Goal: Information Seeking & Learning: Learn about a topic

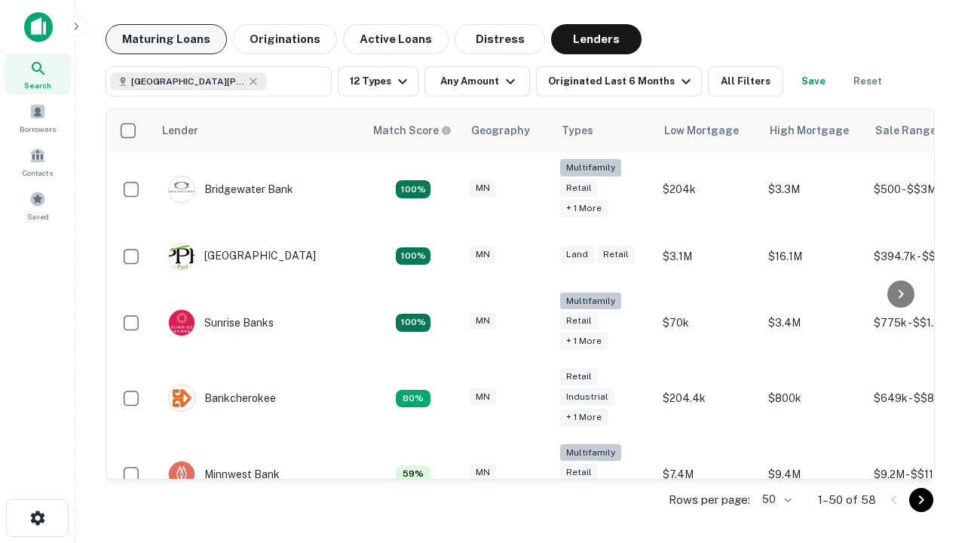
click at [166, 39] on button "Maturing Loans" at bounding box center [166, 39] width 121 height 30
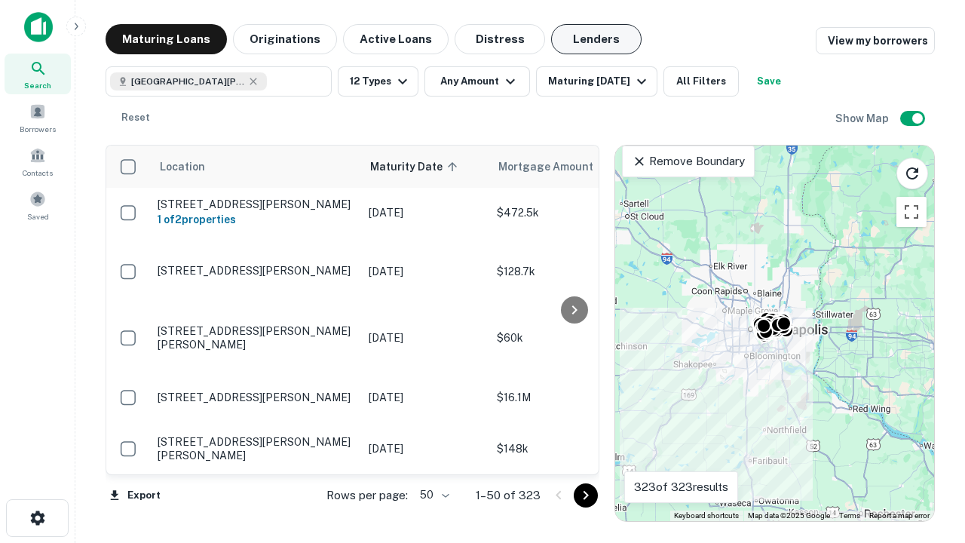
click at [597, 39] on button "Lenders" at bounding box center [596, 39] width 91 height 30
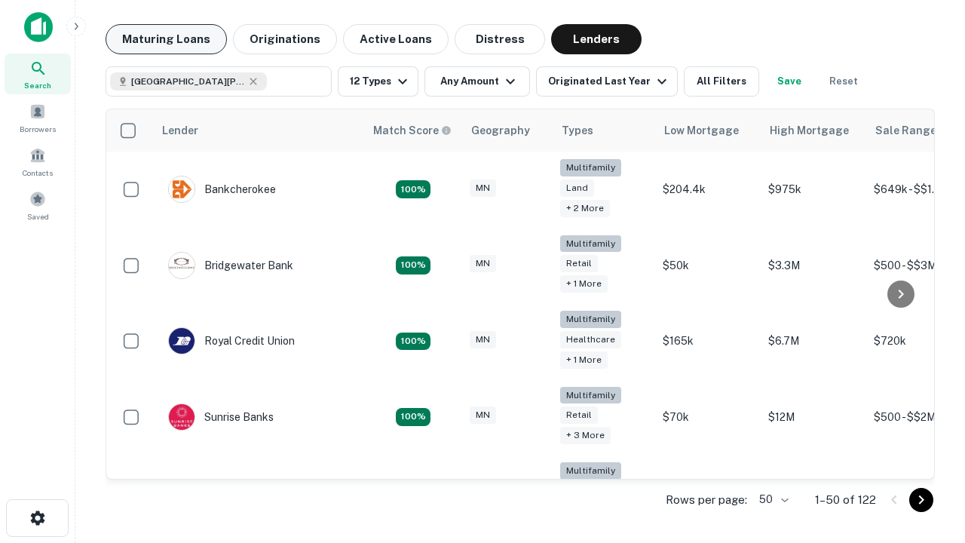
click at [166, 39] on button "Maturing Loans" at bounding box center [166, 39] width 121 height 30
